Goal: Transaction & Acquisition: Obtain resource

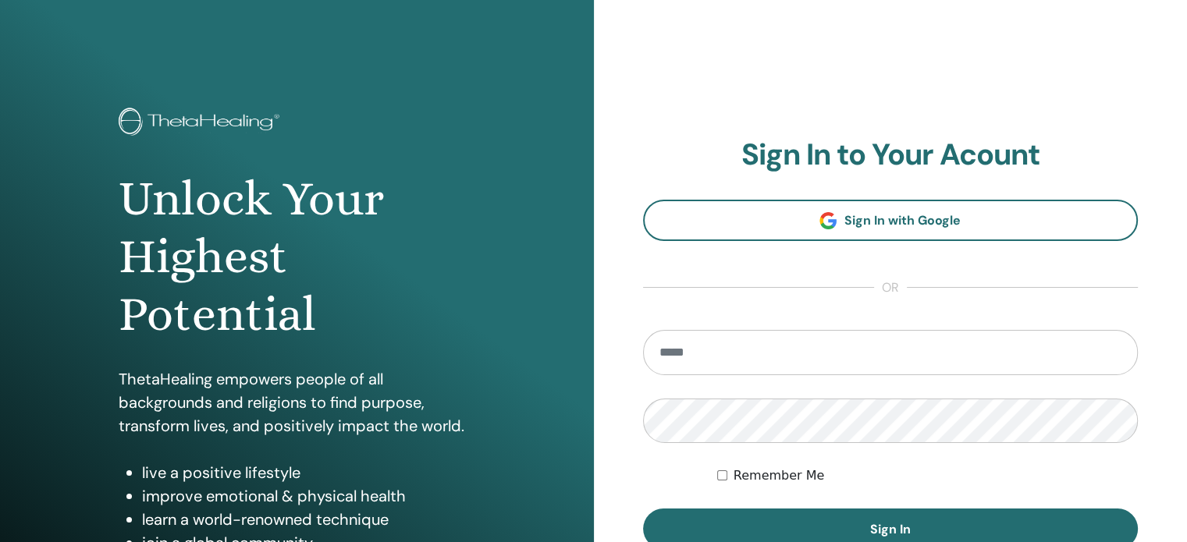
scroll to position [78, 0]
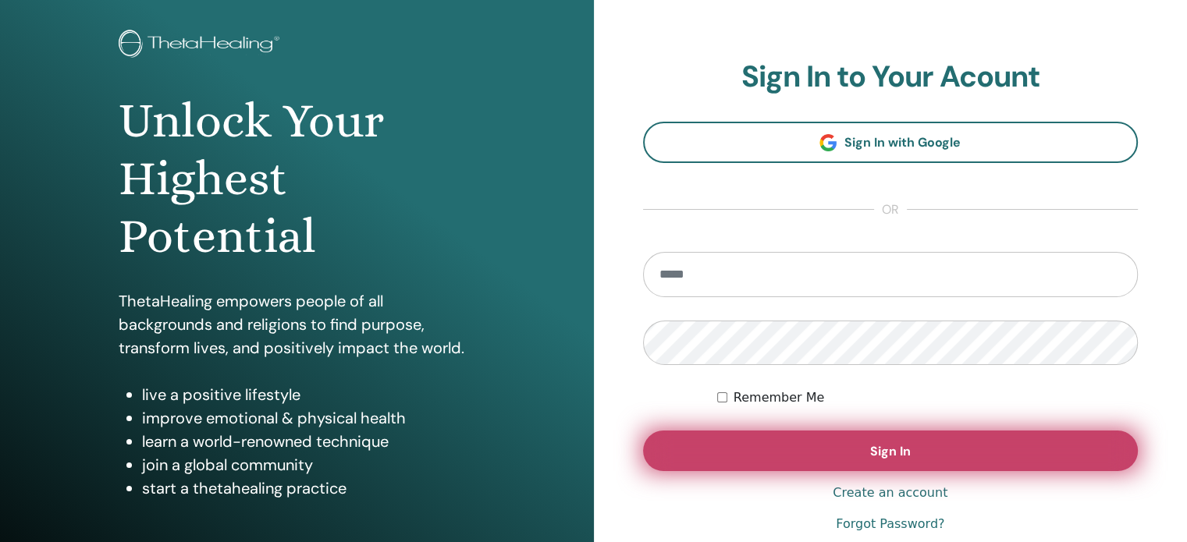
type input "**********"
click at [764, 454] on button "Sign In" at bounding box center [891, 451] width 496 height 41
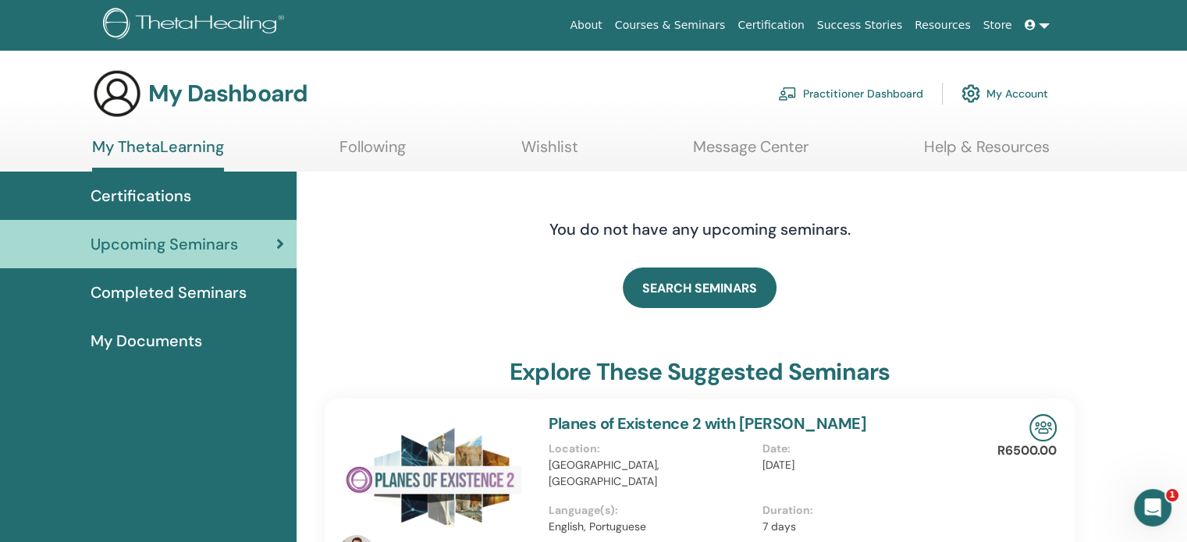
click at [993, 92] on link "My Account" at bounding box center [1004, 93] width 87 height 34
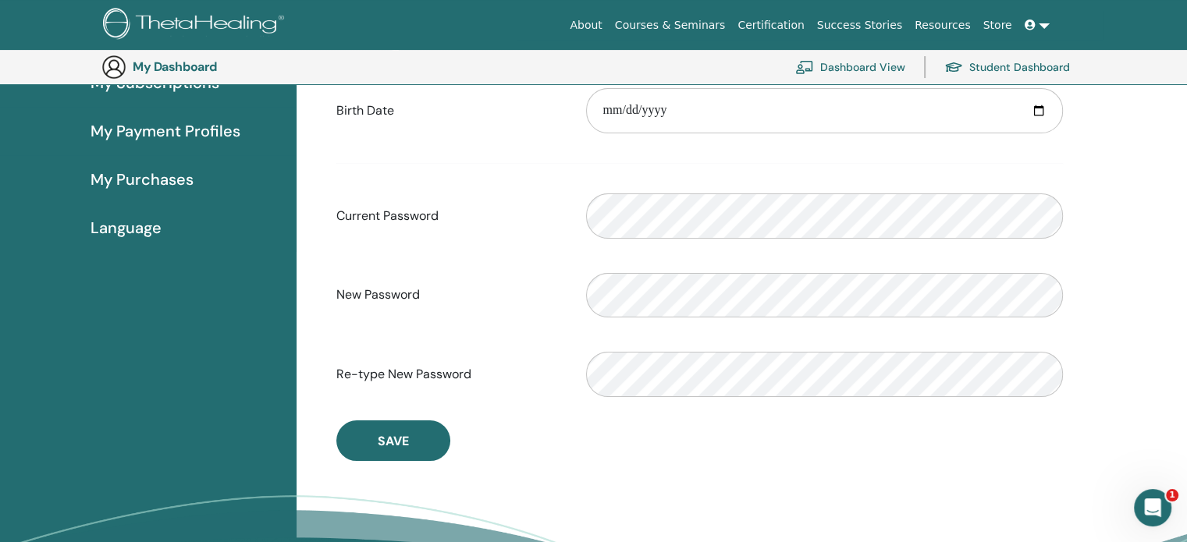
scroll to position [183, 0]
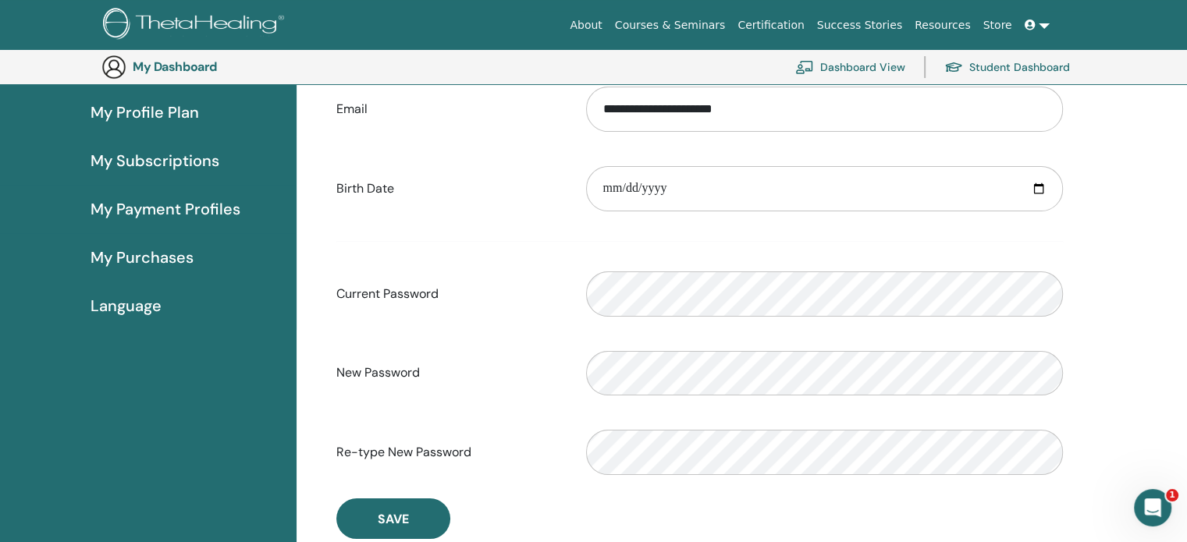
click at [155, 112] on span "My Profile Plan" at bounding box center [145, 112] width 108 height 23
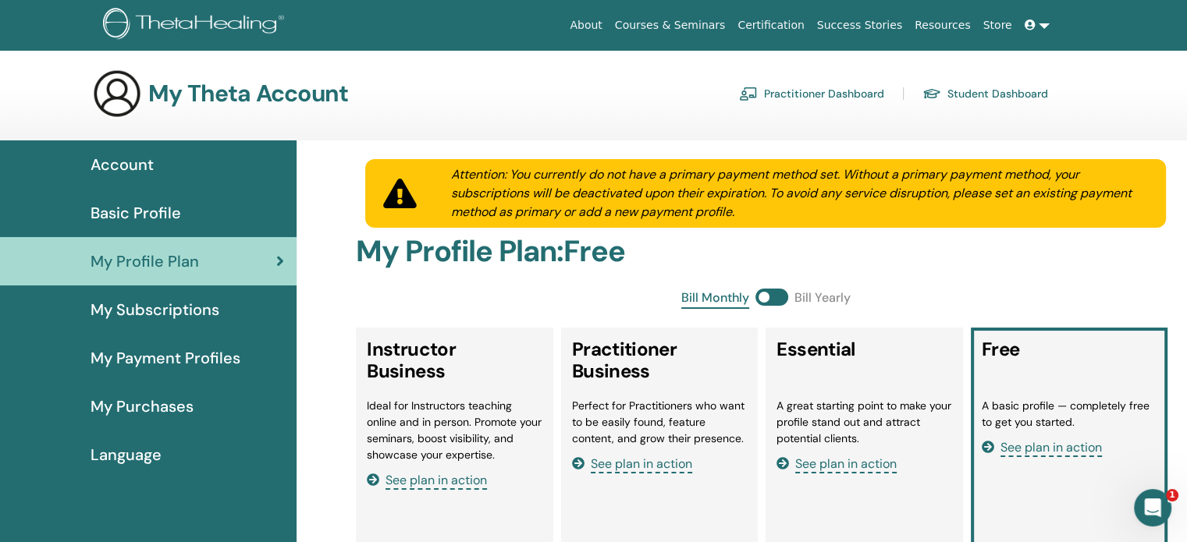
click at [155, 307] on span "My Subscriptions" at bounding box center [155, 309] width 129 height 23
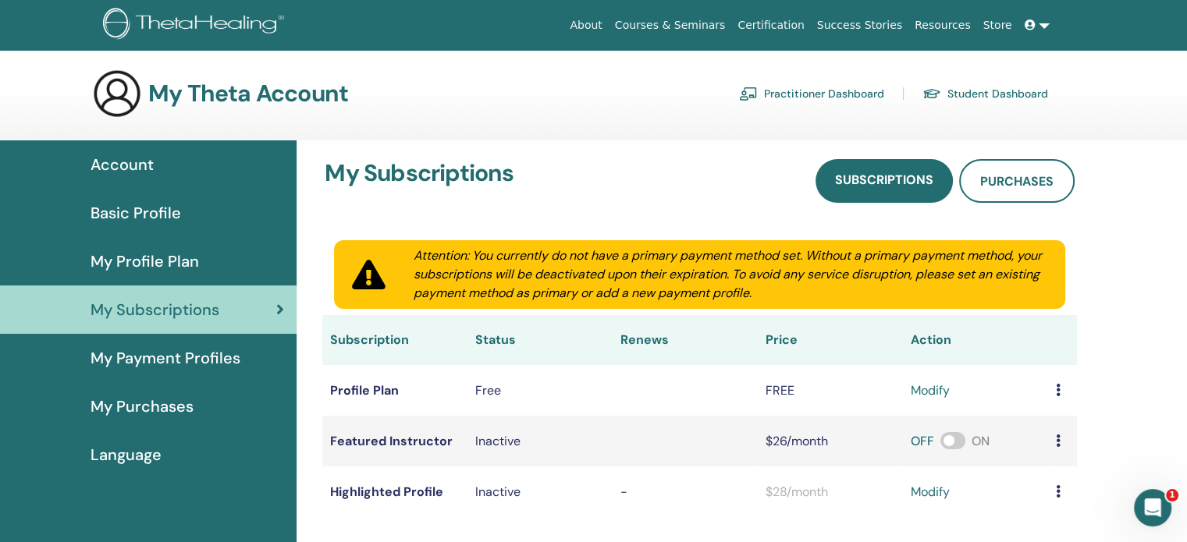
click at [968, 94] on link "Student Dashboard" at bounding box center [985, 93] width 126 height 25
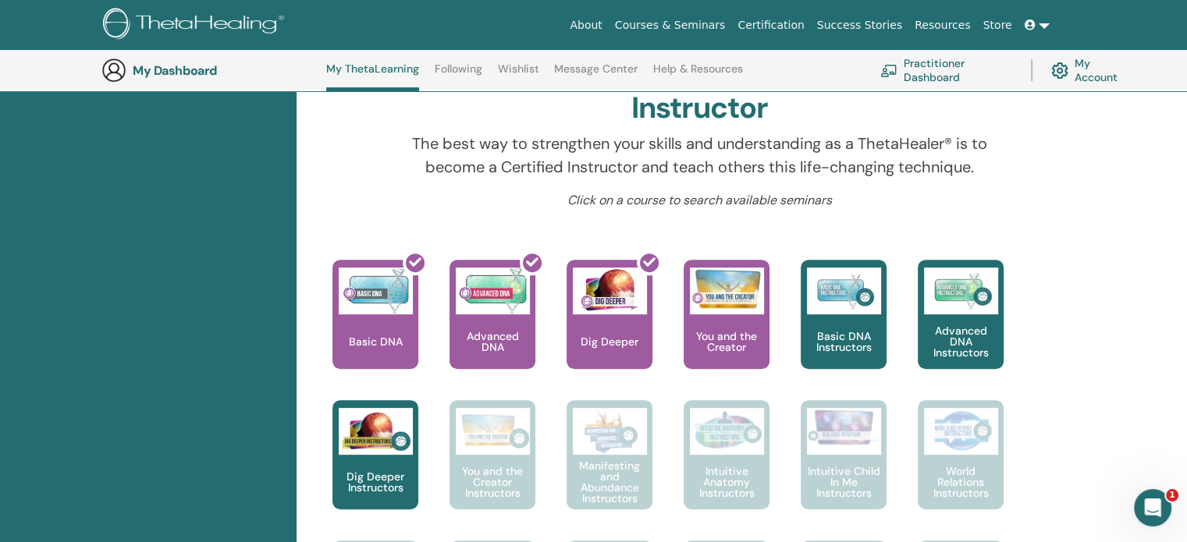
scroll to position [509, 0]
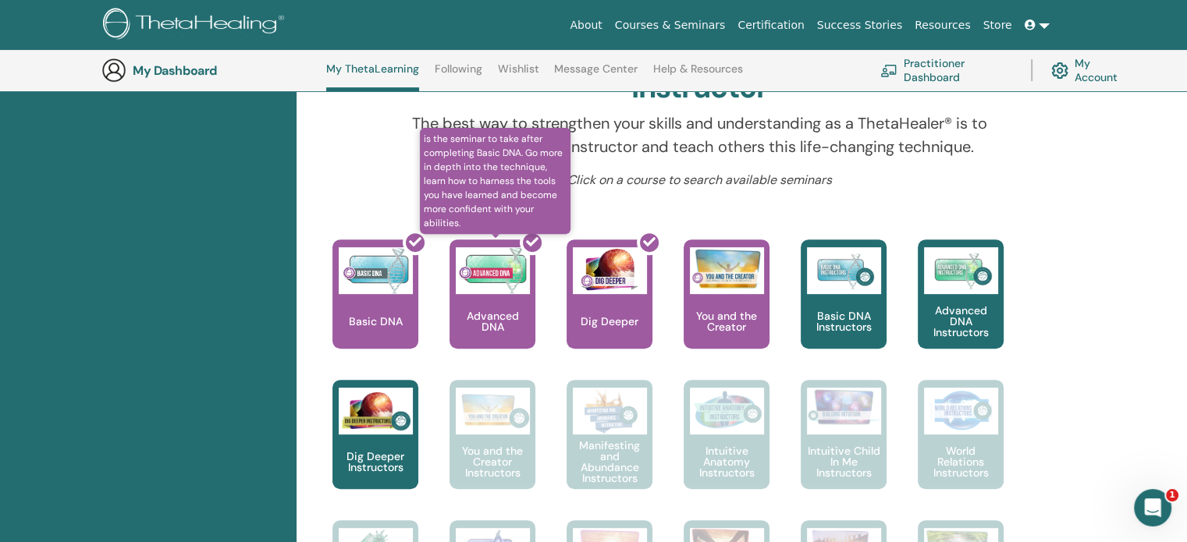
click at [516, 305] on div at bounding box center [502, 300] width 86 height 140
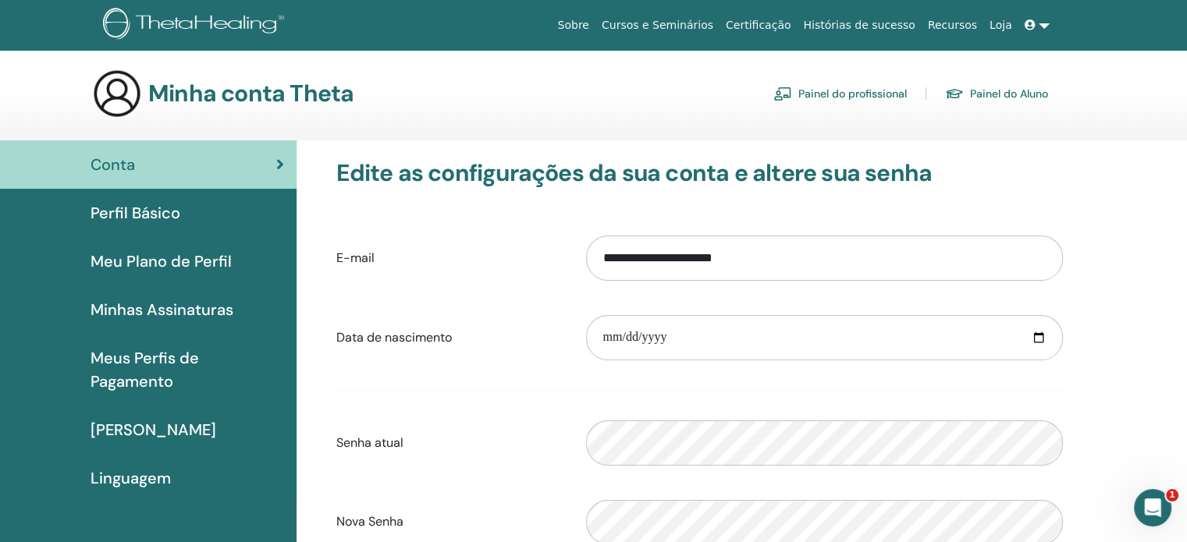
click at [168, 433] on font "Minhas Compras" at bounding box center [154, 430] width 126 height 20
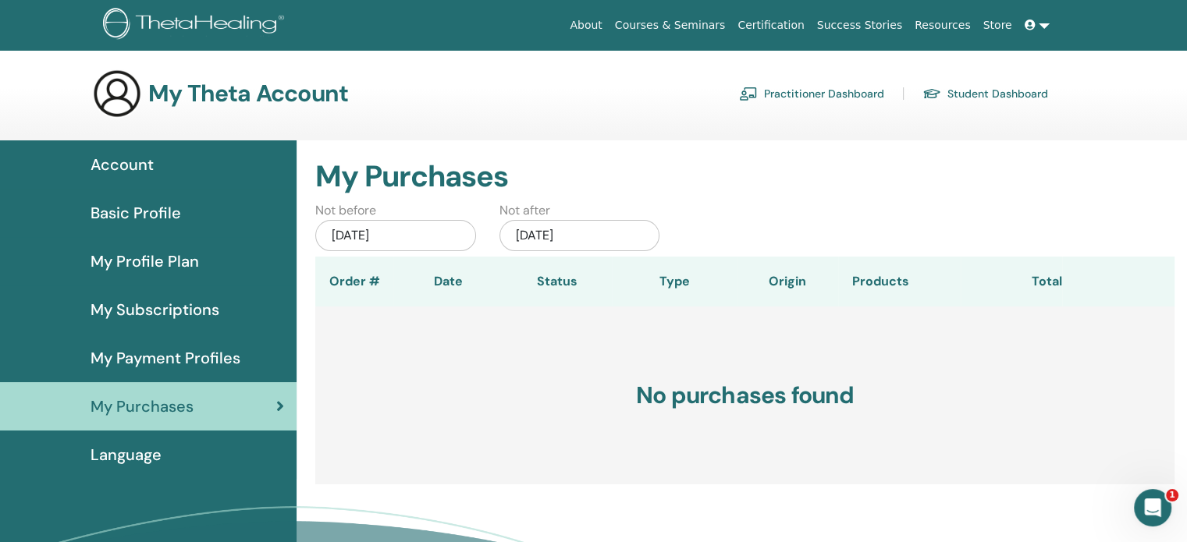
click at [424, 233] on div "Jul/01, 2025" at bounding box center [395, 235] width 161 height 31
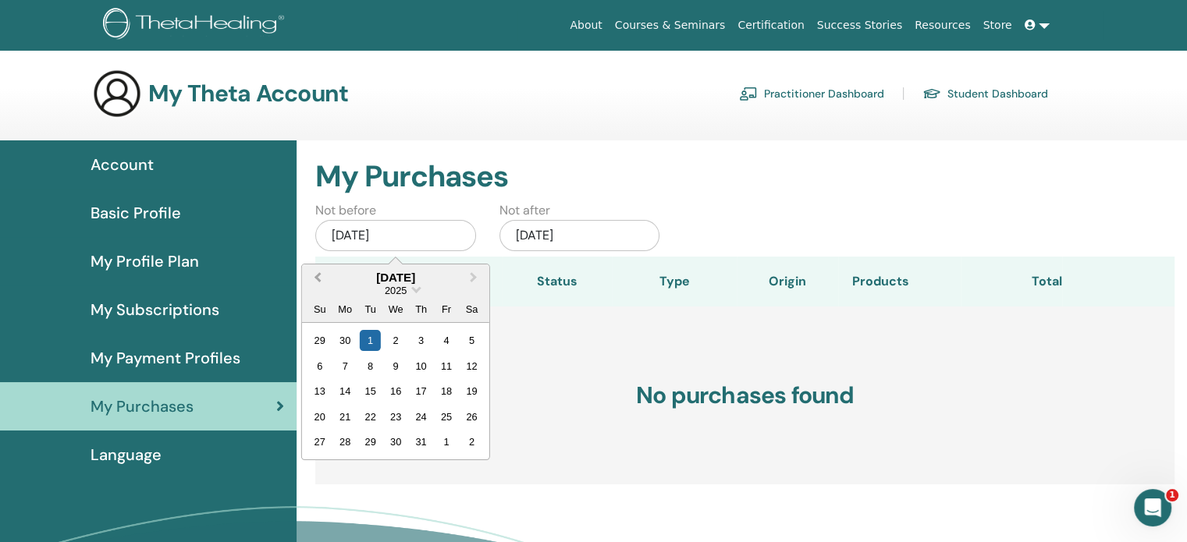
click at [318, 275] on span "Previous Month" at bounding box center [318, 277] width 0 height 16
click at [412, 275] on div "April 2025" at bounding box center [395, 277] width 187 height 13
click at [414, 288] on span "Choose Date" at bounding box center [415, 288] width 10 height 10
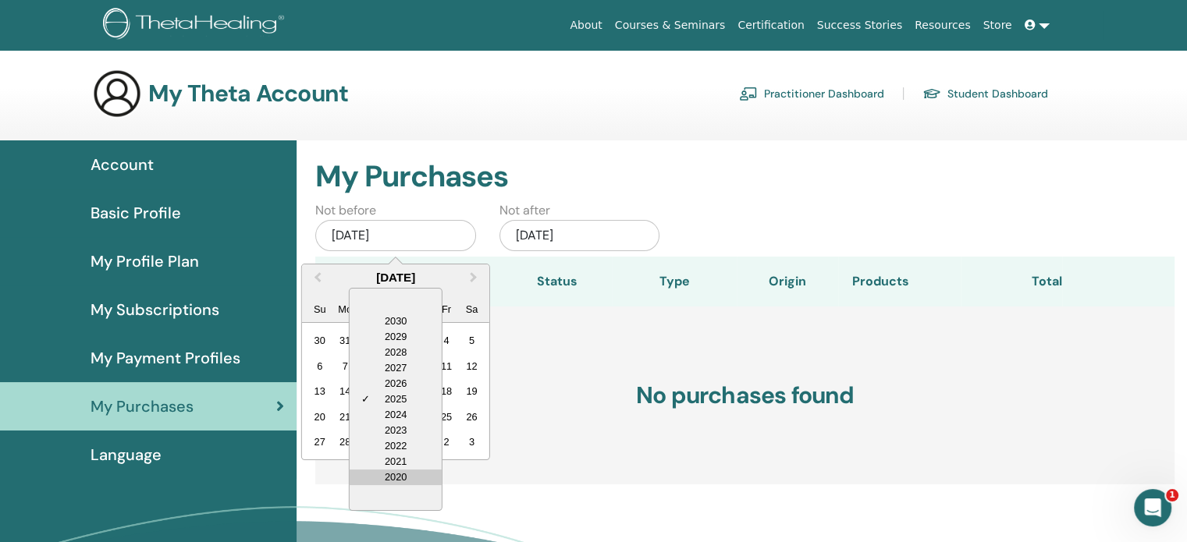
click at [406, 473] on div "2020" at bounding box center [396, 478] width 92 height 16
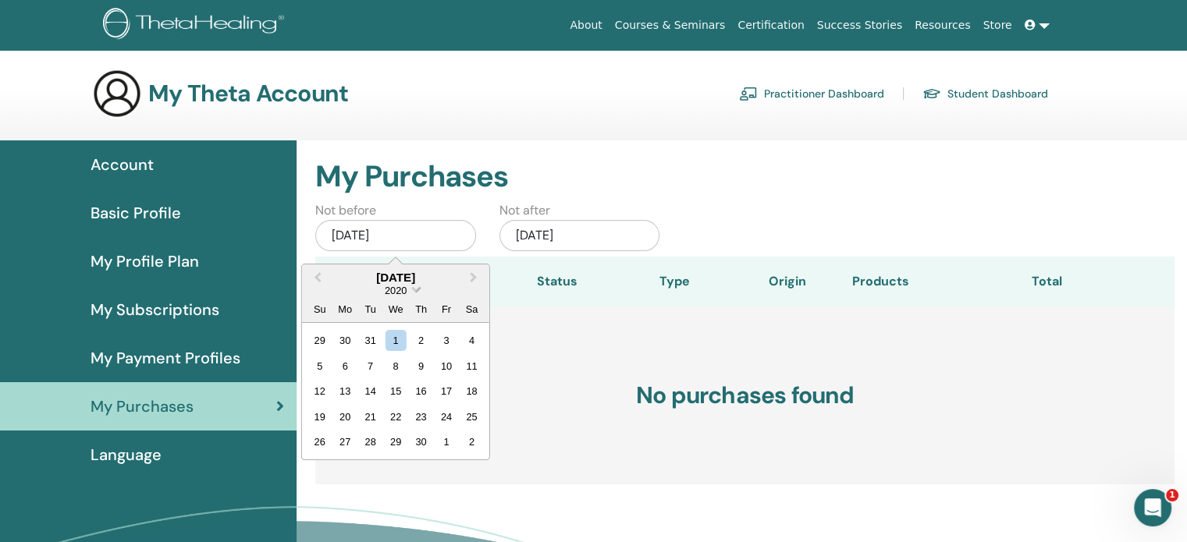
click at [401, 296] on div "2020" at bounding box center [395, 290] width 23 height 13
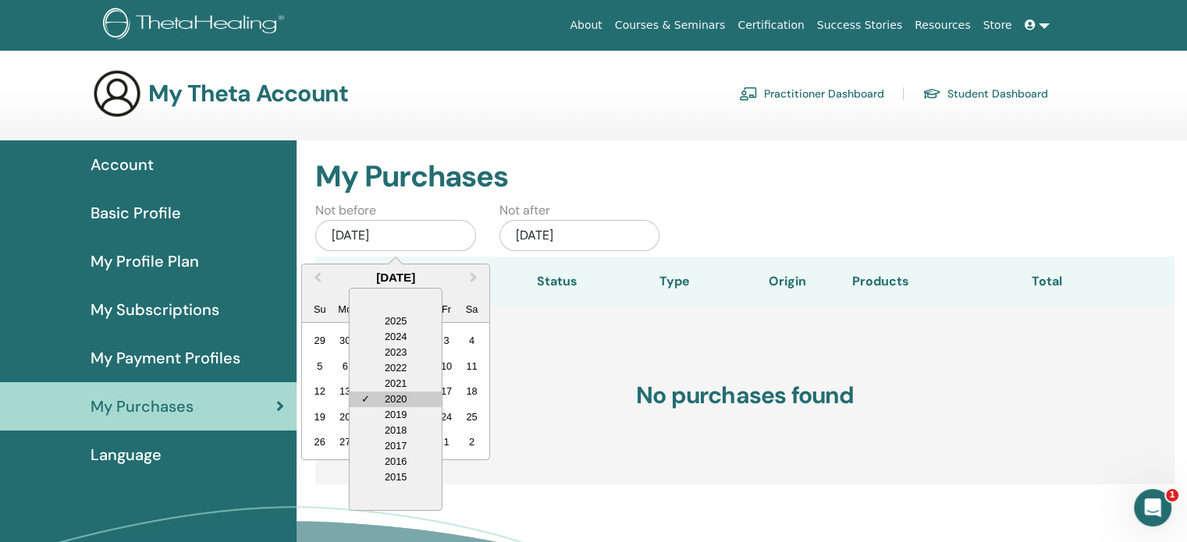
click at [375, 399] on div "✓ 2020" at bounding box center [396, 400] width 92 height 16
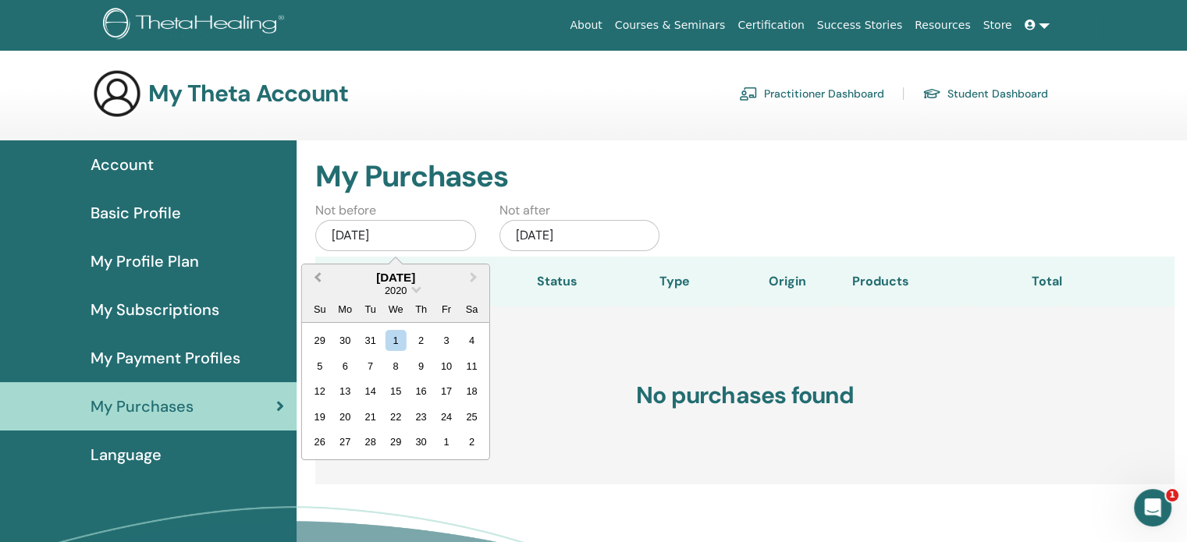
click at [318, 282] on span "Previous Month" at bounding box center [318, 277] width 0 height 16
click at [318, 280] on span "Previous Month" at bounding box center [318, 277] width 0 height 16
click at [389, 343] on div "1" at bounding box center [395, 340] width 21 height 21
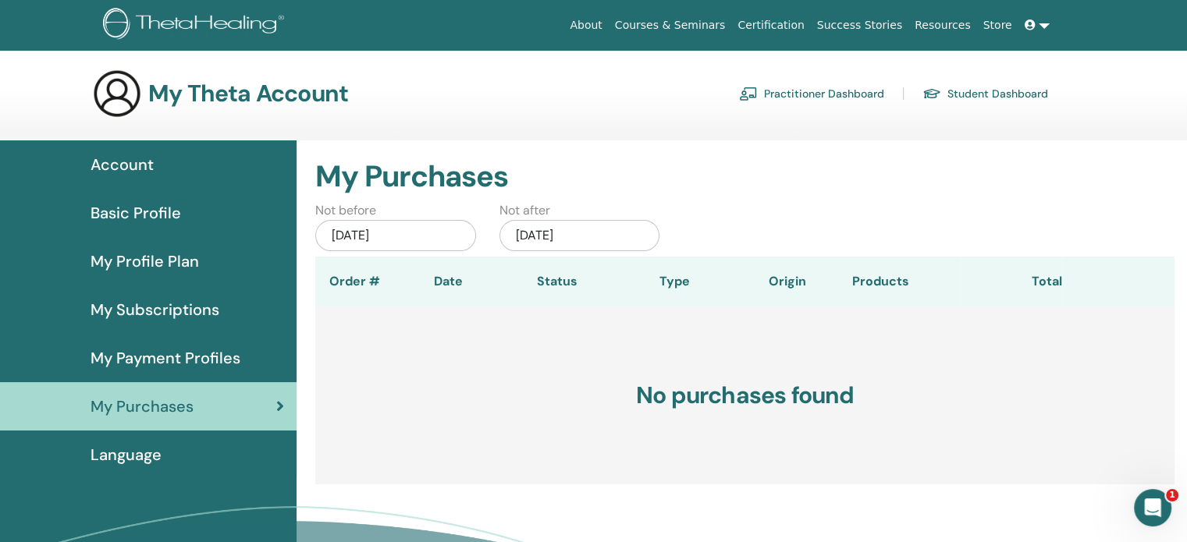
click at [593, 231] on div "Jan/01, 2026" at bounding box center [579, 235] width 161 height 31
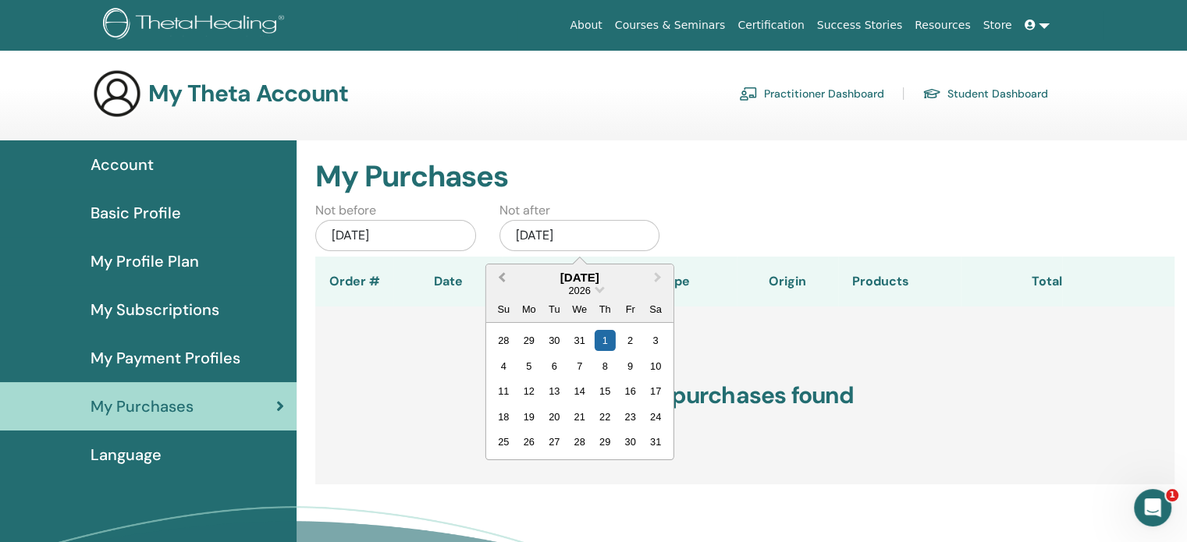
click at [502, 278] on span "Previous Month" at bounding box center [502, 277] width 0 height 16
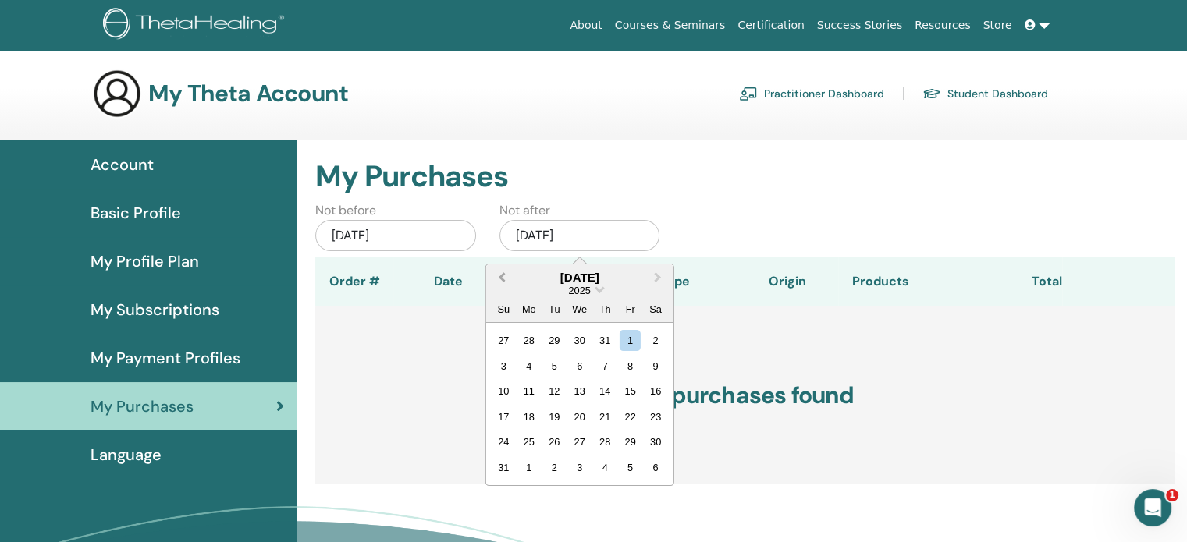
click at [502, 278] on span "Previous Month" at bounding box center [502, 277] width 0 height 16
click at [584, 290] on span "2025" at bounding box center [579, 291] width 22 height 12
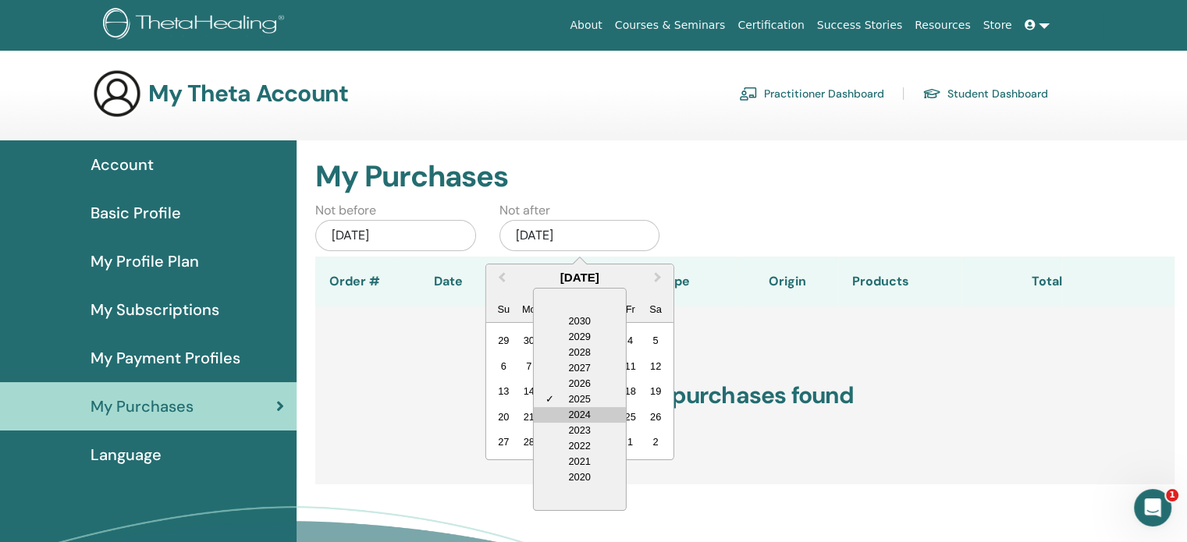
click at [581, 417] on div "2024" at bounding box center [580, 415] width 92 height 16
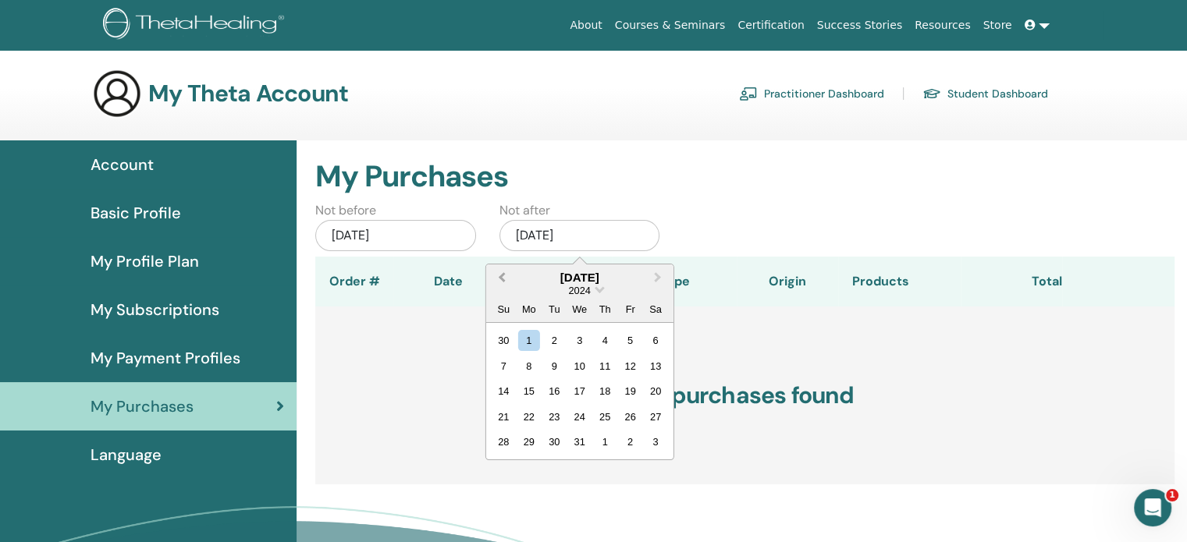
click at [502, 277] on span "Previous Month" at bounding box center [502, 277] width 0 height 16
click at [502, 276] on span "Previous Month" at bounding box center [502, 277] width 0 height 16
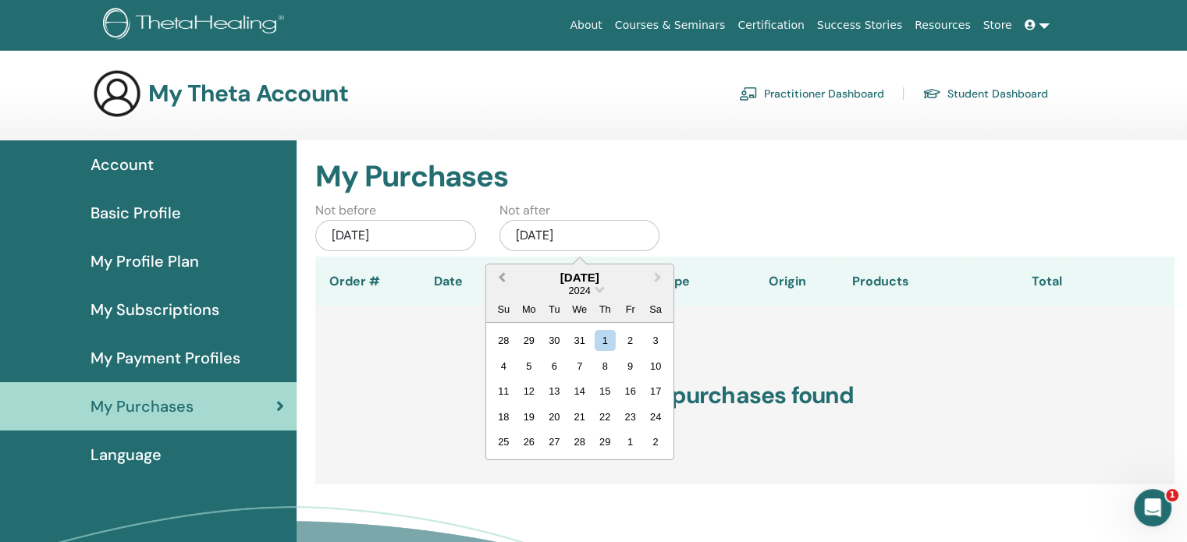
click at [502, 276] on span "Previous Month" at bounding box center [502, 277] width 0 height 16
click at [535, 336] on div "1" at bounding box center [528, 340] width 21 height 21
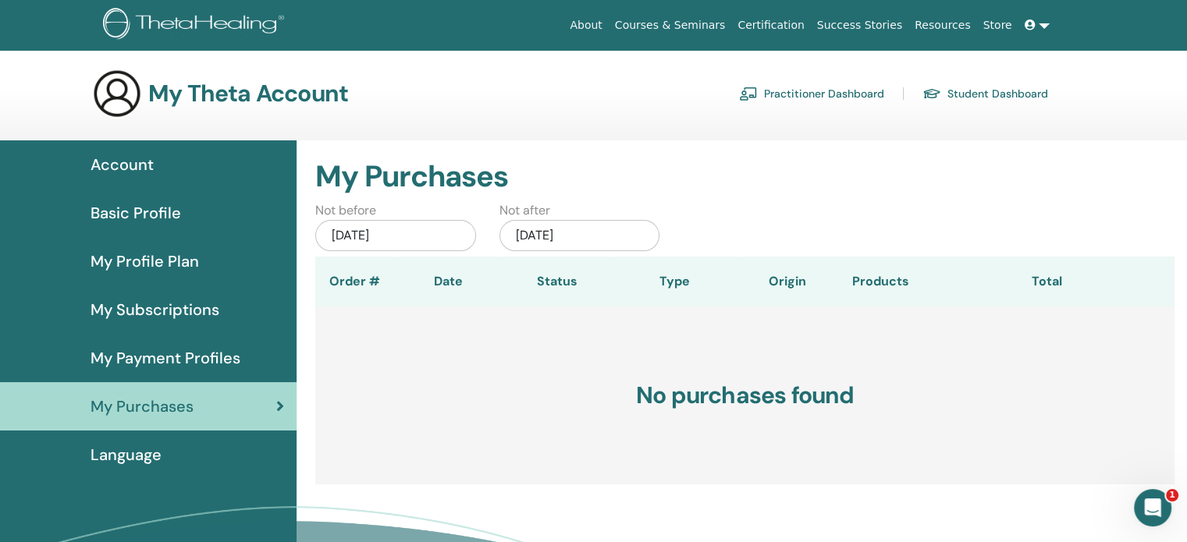
click at [113, 254] on span "My Profile Plan" at bounding box center [145, 261] width 108 height 23
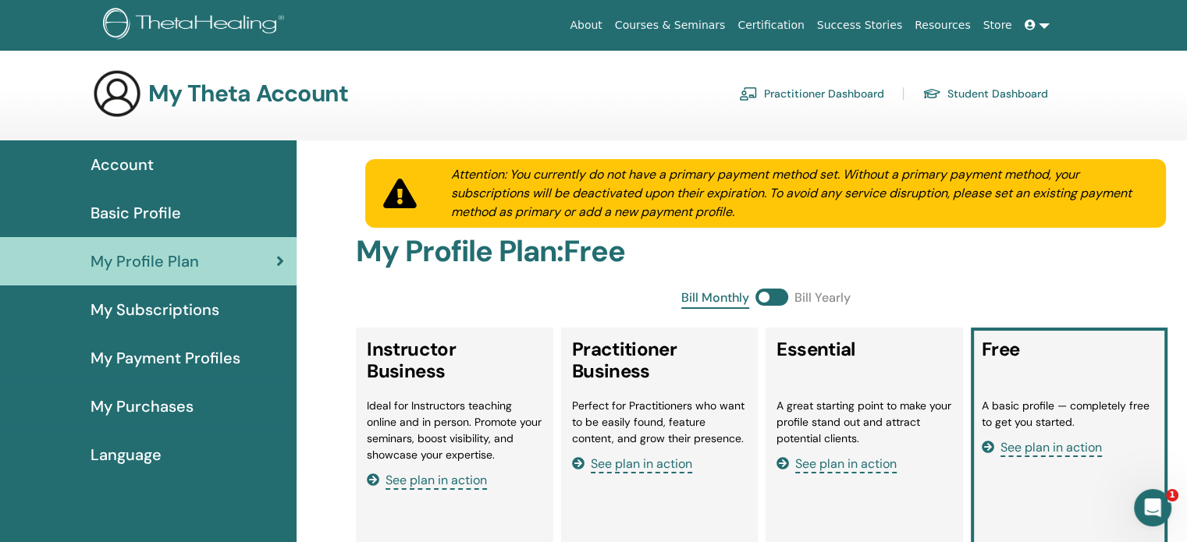
click at [131, 358] on span "My Payment Profiles" at bounding box center [166, 357] width 150 height 23
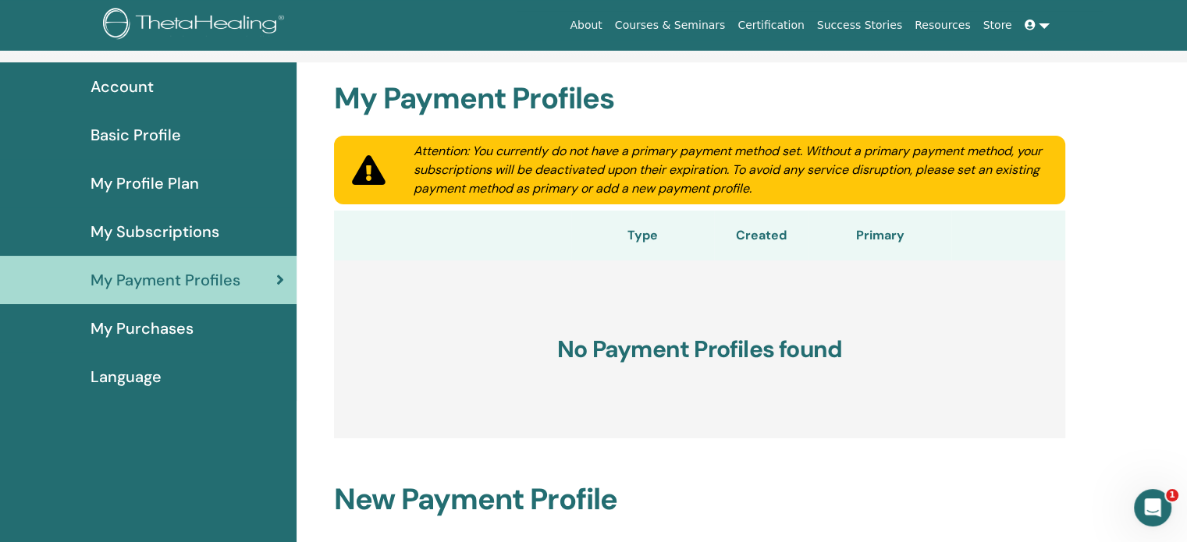
click at [130, 336] on span "My Purchases" at bounding box center [142, 328] width 103 height 23
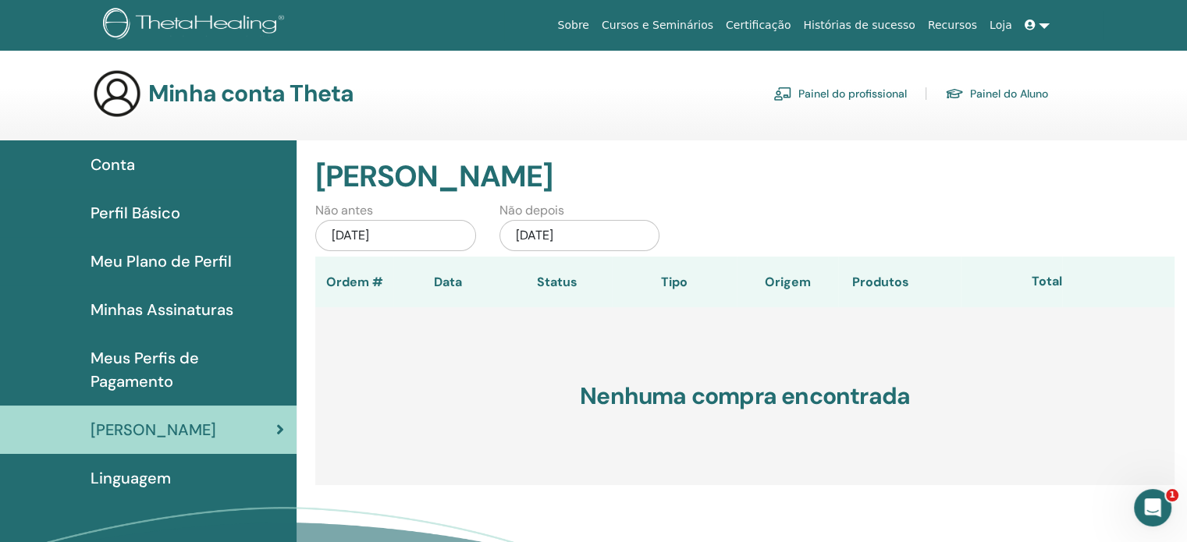
click at [999, 92] on font "Painel do Aluno" at bounding box center [1009, 94] width 78 height 14
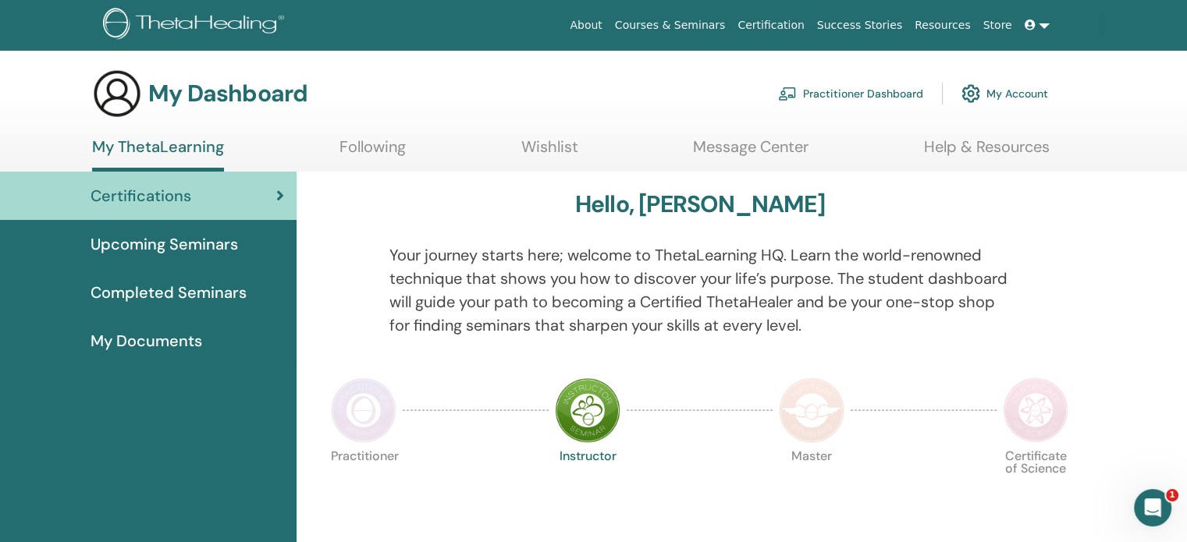
click at [167, 201] on span "Certifications" at bounding box center [141, 195] width 101 height 23
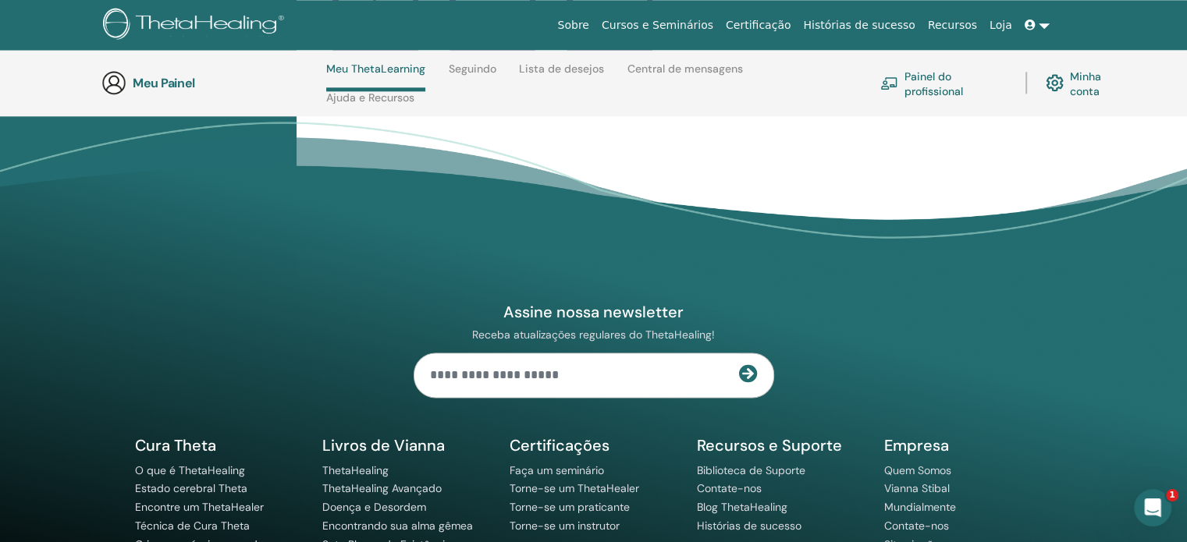
scroll to position [1951, 0]
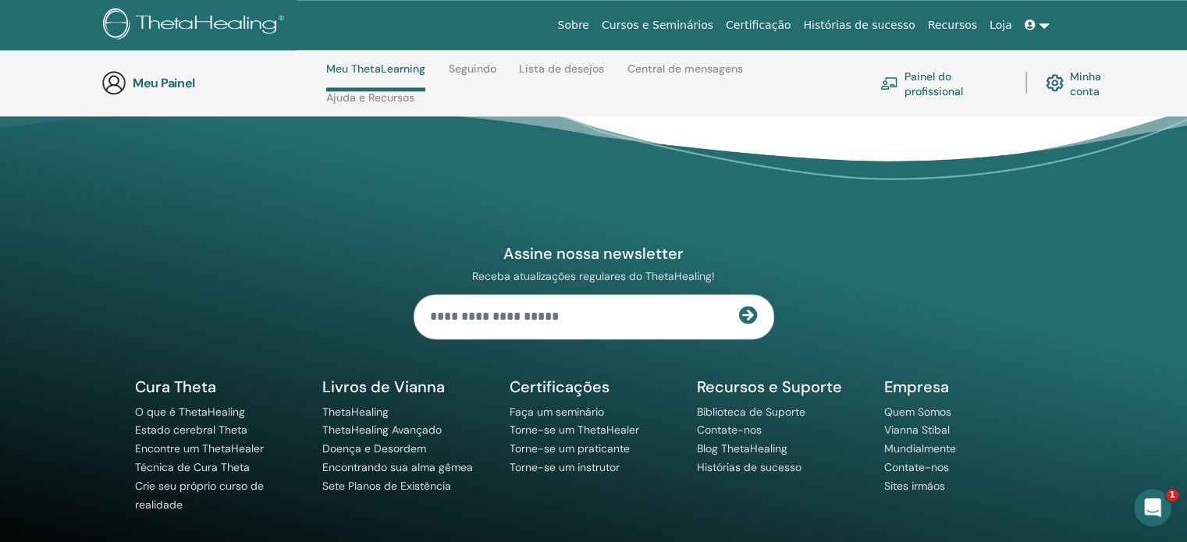
click at [474, 324] on input "text" at bounding box center [576, 317] width 325 height 44
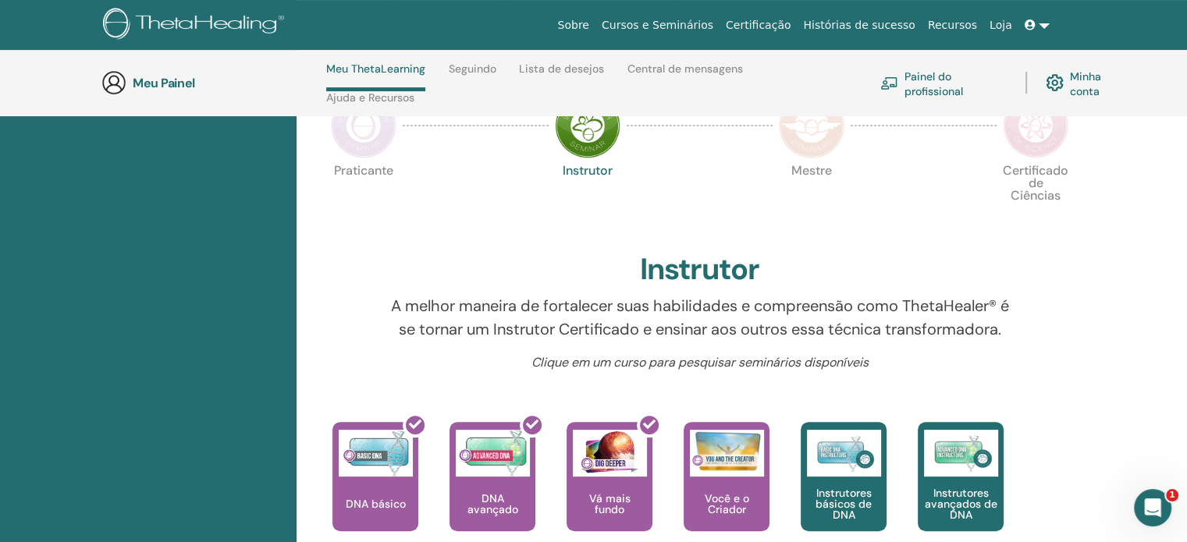
scroll to position [156, 0]
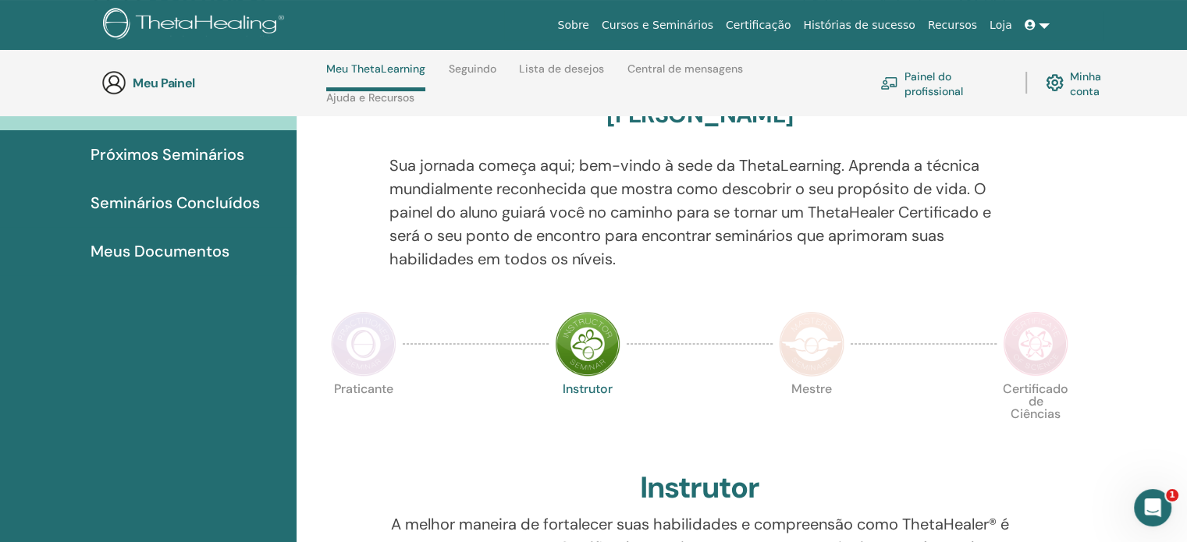
click at [1074, 84] on font "Minha conta" at bounding box center [1085, 83] width 31 height 29
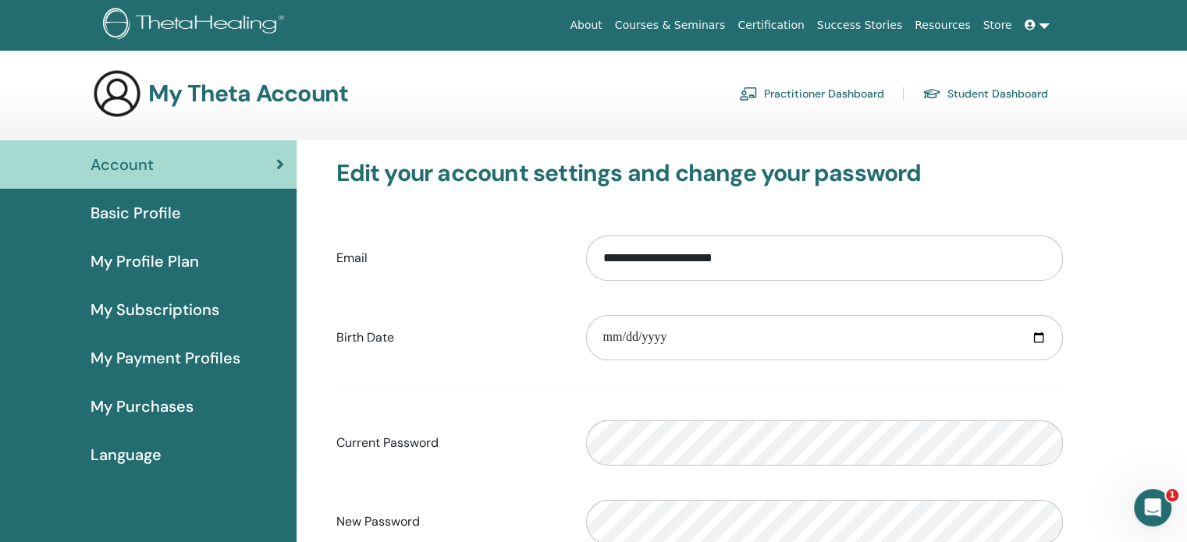
click at [1015, 92] on link "Student Dashboard" at bounding box center [985, 93] width 126 height 25
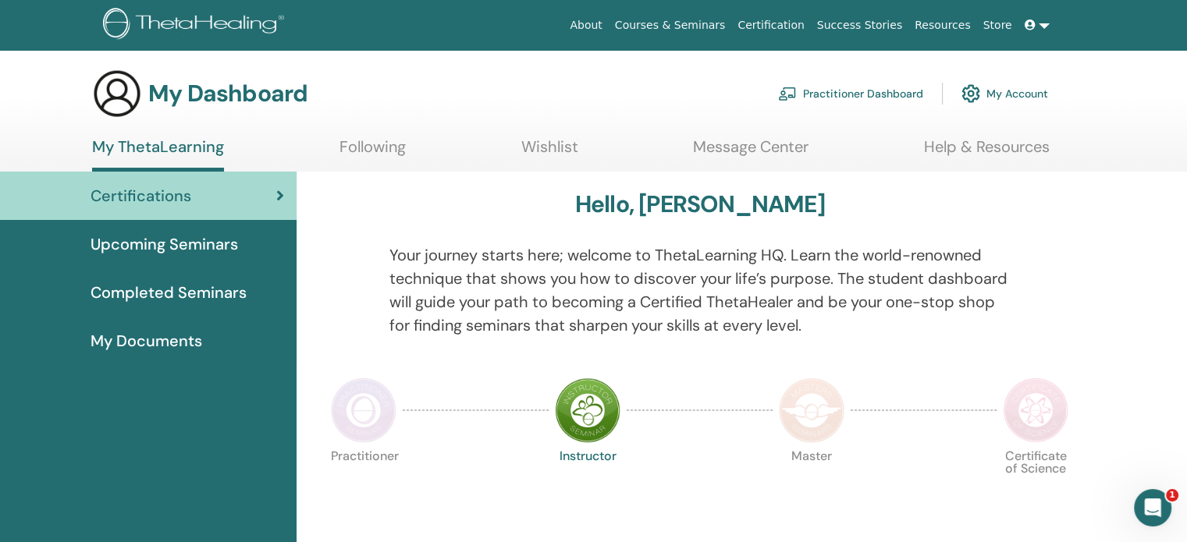
click at [376, 402] on img at bounding box center [364, 411] width 66 height 66
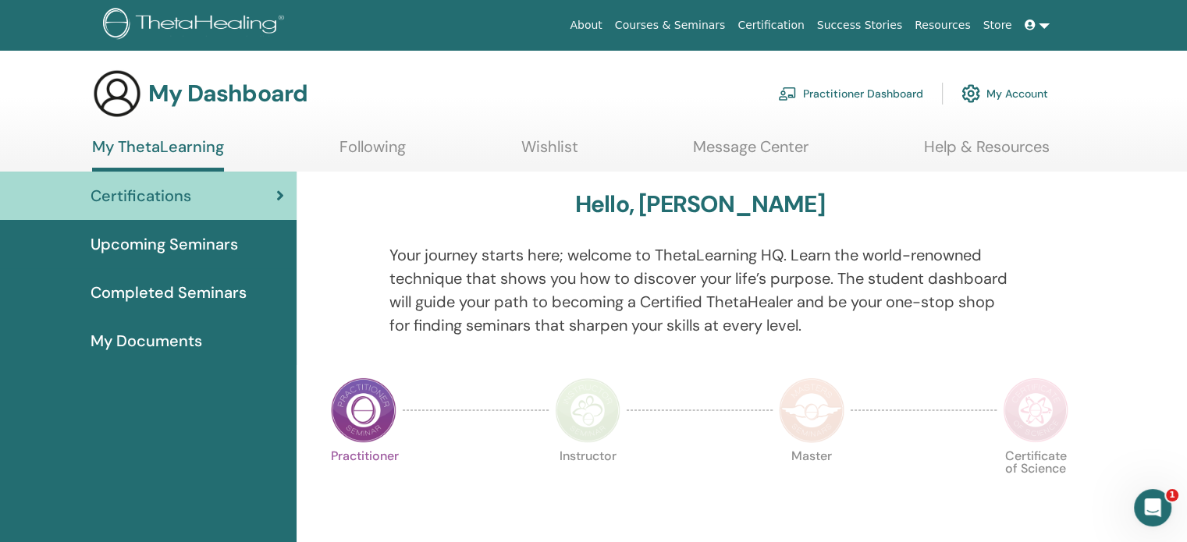
click at [178, 347] on span "My Documents" at bounding box center [147, 340] width 112 height 23
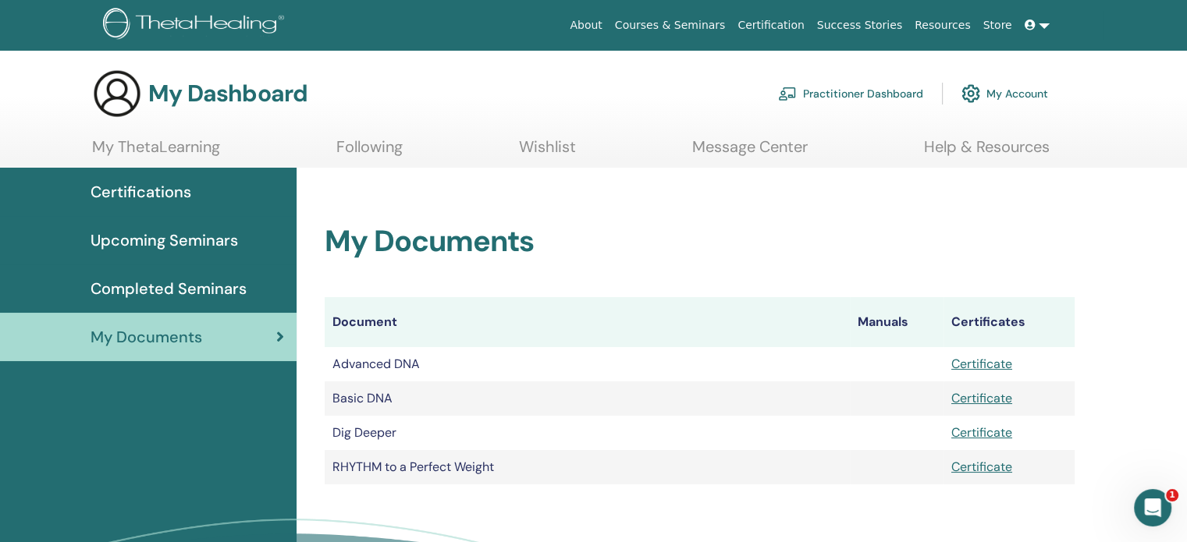
scroll to position [78, 0]
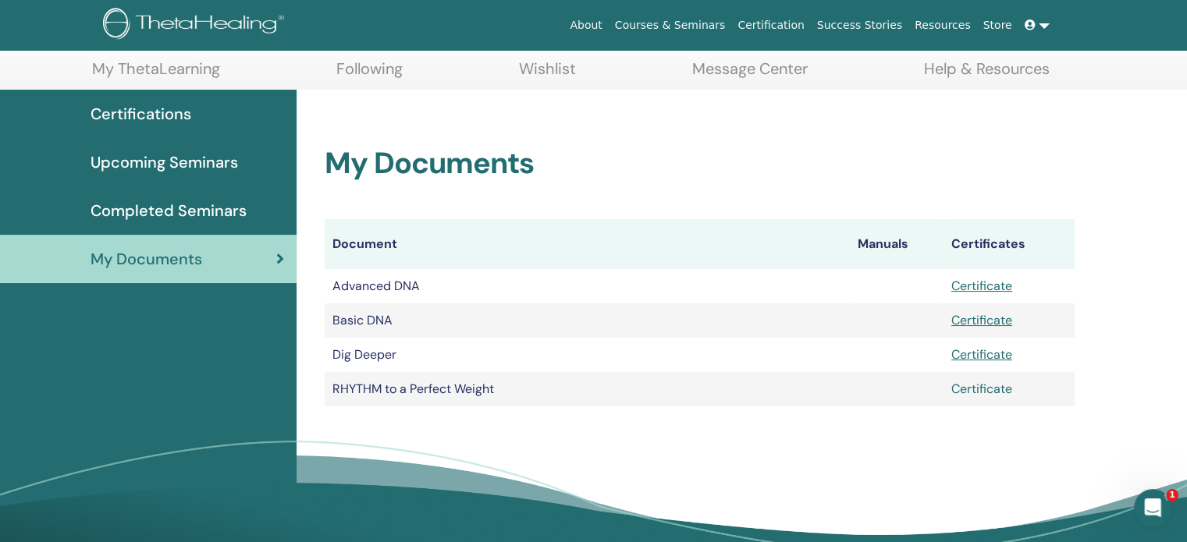
click at [993, 390] on link "Certificate" at bounding box center [981, 389] width 61 height 16
click at [982, 352] on link "Certificate" at bounding box center [981, 354] width 61 height 16
click at [991, 319] on link "Certificate" at bounding box center [981, 320] width 61 height 16
click at [965, 292] on link "Certificate" at bounding box center [981, 286] width 61 height 16
